Goal: Information Seeking & Learning: Learn about a topic

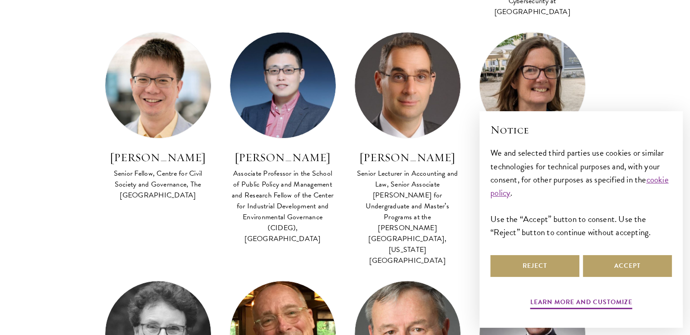
scroll to position [604, 0]
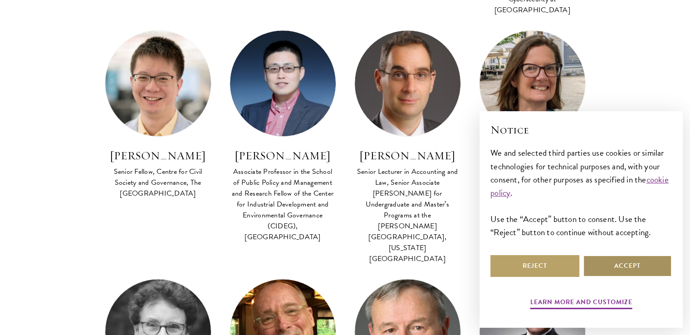
click at [631, 273] on button "Accept" at bounding box center [627, 266] width 89 height 22
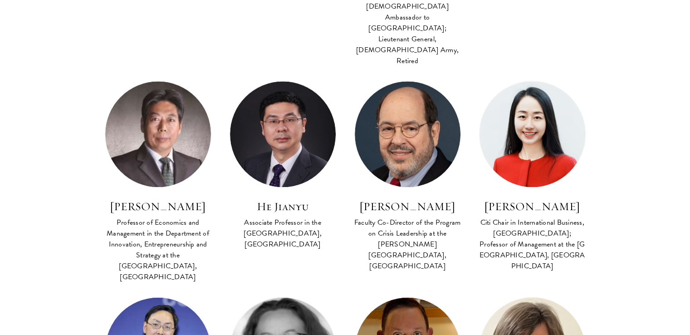
scroll to position [1240, 0]
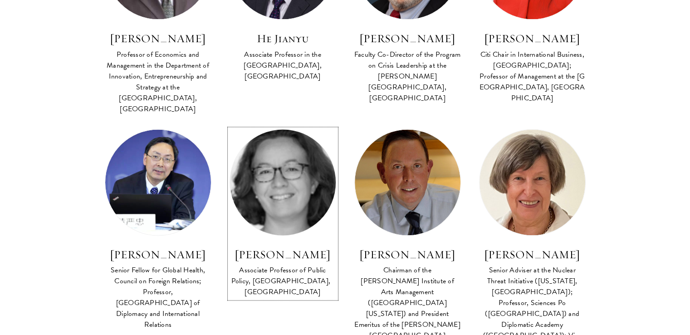
click at [279, 131] on link "[PERSON_NAME] Associate Professor of Public Policy, [GEOGRAPHIC_DATA],  [GEOGRA…" at bounding box center [282, 214] width 107 height 170
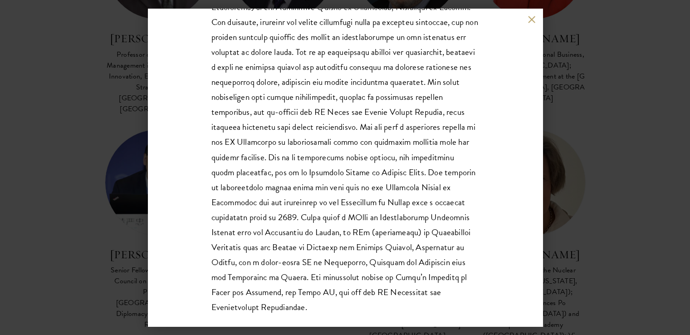
scroll to position [249, 0]
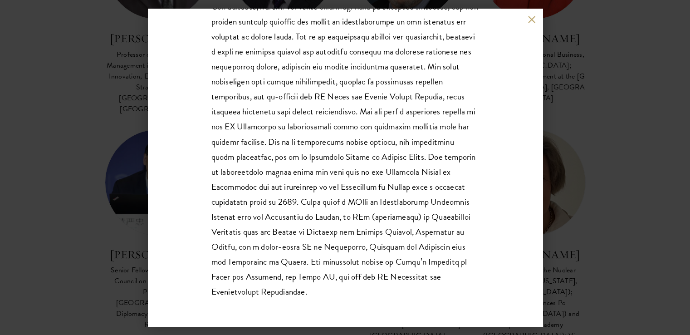
click at [434, 279] on p at bounding box center [345, 134] width 268 height 330
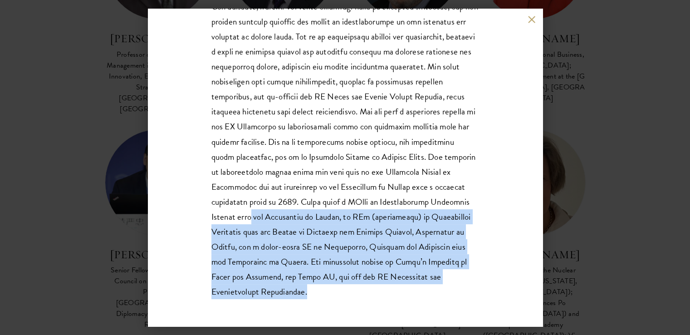
drag, startPoint x: 422, startPoint y: 287, endPoint x: 374, endPoint y: 216, distance: 84.9
click at [374, 216] on p at bounding box center [345, 134] width 268 height 330
click at [428, 282] on p at bounding box center [345, 134] width 268 height 330
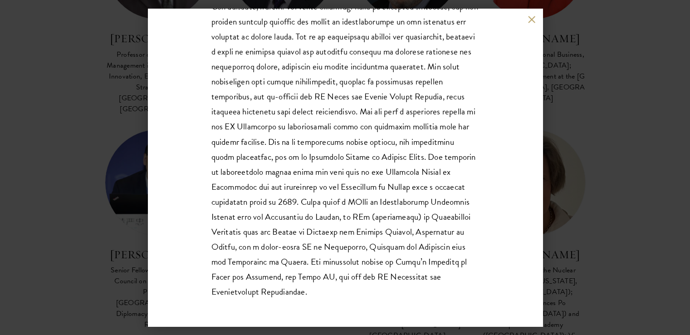
click at [429, 287] on p at bounding box center [345, 134] width 268 height 330
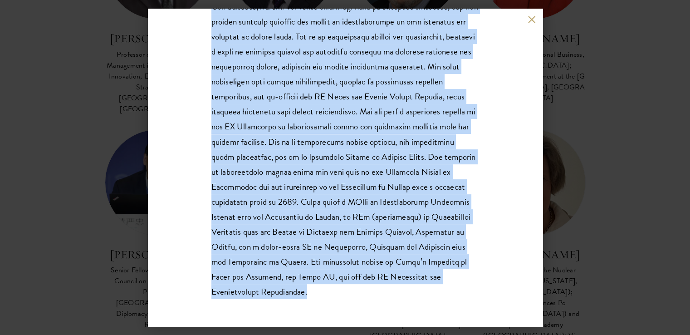
scroll to position [0, 0]
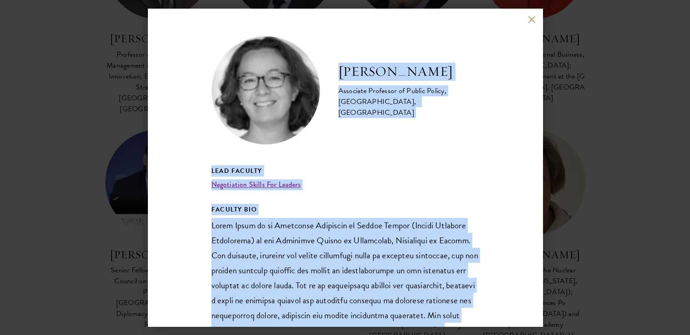
drag, startPoint x: 425, startPoint y: 289, endPoint x: 336, endPoint y: 69, distance: 237.2
click at [336, 69] on div "[PERSON_NAME] Associate Professor of Public Policy, [GEOGRAPHIC_DATA],  [GEOGRA…" at bounding box center [345, 292] width 268 height 512
copy div "Lorem Ipsum Dolorsita Consectet ad Elitse Doeius, Temporinc Utlabo et Doloremag…"
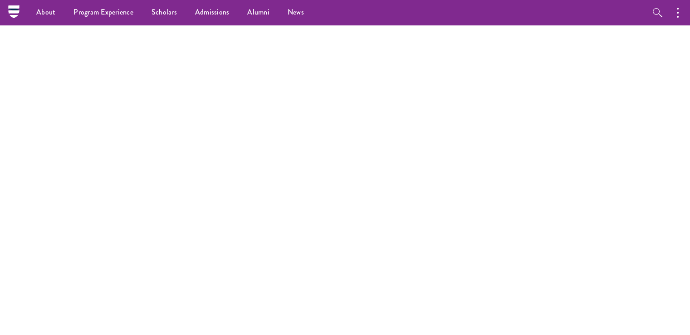
scroll to position [215, 0]
